Goal: Navigation & Orientation: Find specific page/section

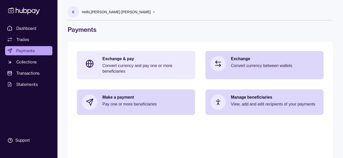
click at [160, 63] on div "Exchange & pay Convert currency and pay one or more beneficiaries" at bounding box center [146, 65] width 88 height 18
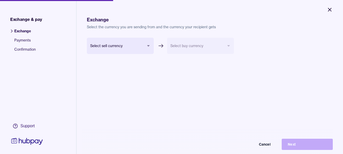
click at [329, 13] on button "Close" at bounding box center [329, 9] width 18 height 11
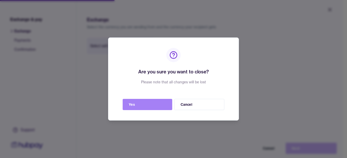
click at [150, 101] on button "Yes" at bounding box center [148, 104] width 50 height 11
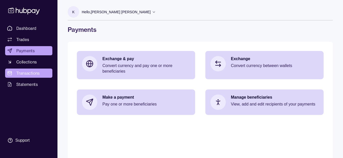
click at [30, 70] on link "Transactions" at bounding box center [28, 73] width 47 height 9
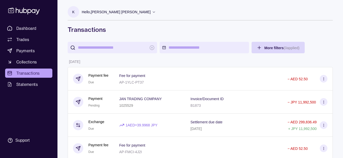
click at [112, 5] on div "K Hello, [PERSON_NAME] [PERSON_NAME] IRON GALAXY USED CAR AND AUTO SPARE PARTS …" at bounding box center [200, 17] width 265 height 34
click at [112, 10] on p "Hello, [PERSON_NAME] [PERSON_NAME]" at bounding box center [116, 12] width 69 height 6
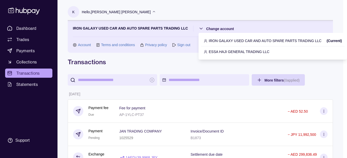
click at [218, 51] on p "ESSA HAJI GENERAL TRADING LLC" at bounding box center [239, 52] width 61 height 6
